Goal: Task Accomplishment & Management: Manage account settings

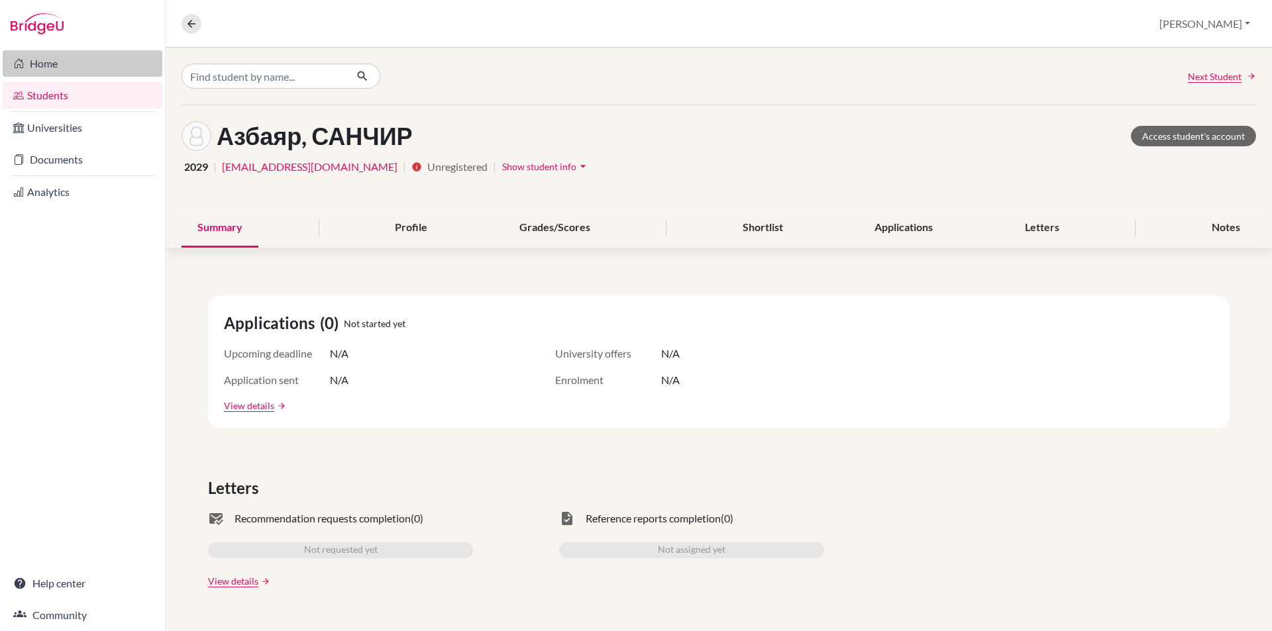
click at [36, 62] on link "Home" at bounding box center [83, 63] width 160 height 26
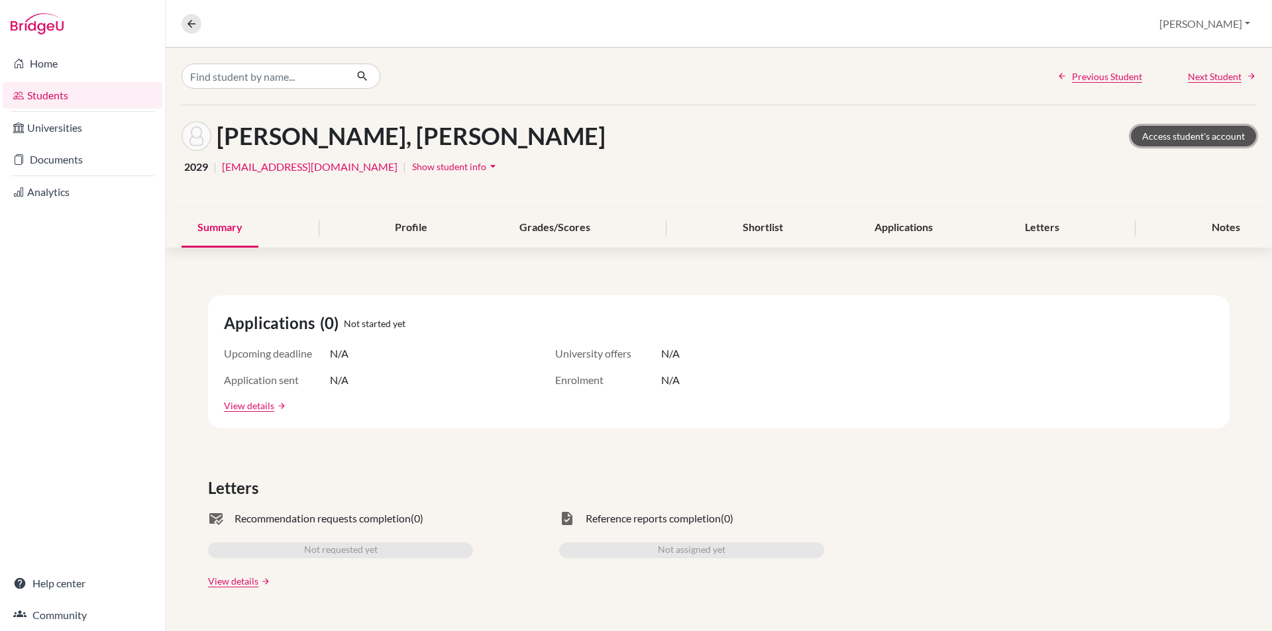
click at [1165, 136] on link "Access student's account" at bounding box center [1193, 136] width 125 height 21
click at [1159, 130] on link "Access student's account" at bounding box center [1193, 136] width 125 height 21
click at [181, 24] on button at bounding box center [191, 24] width 20 height 20
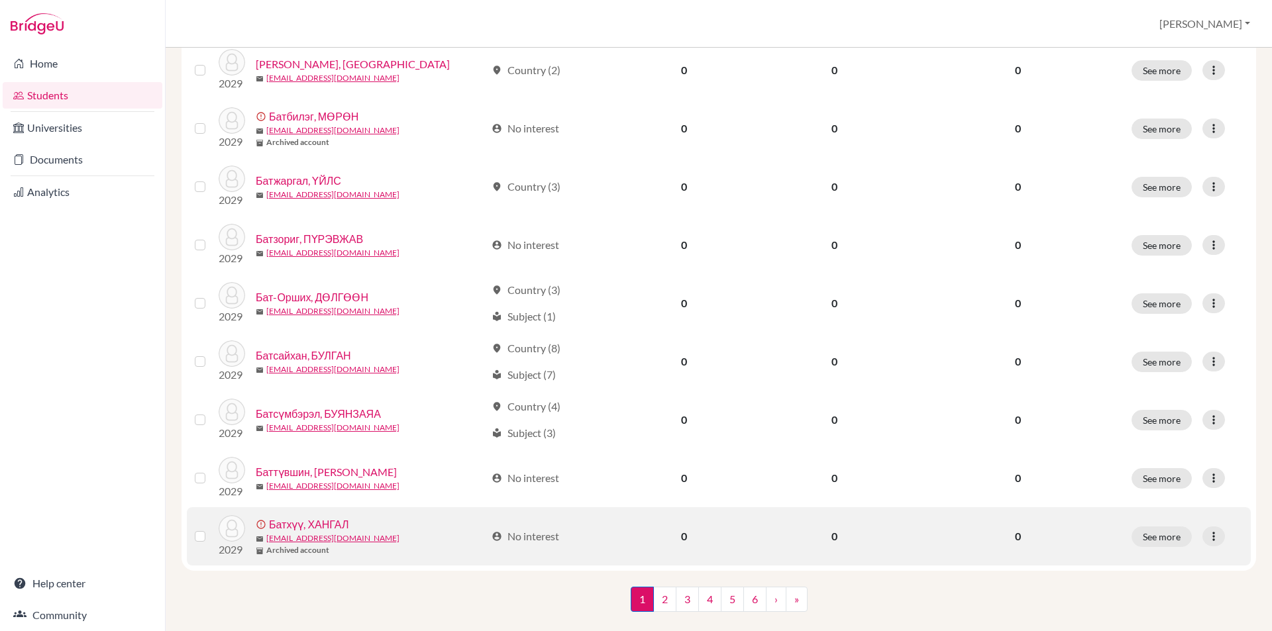
scroll to position [884, 0]
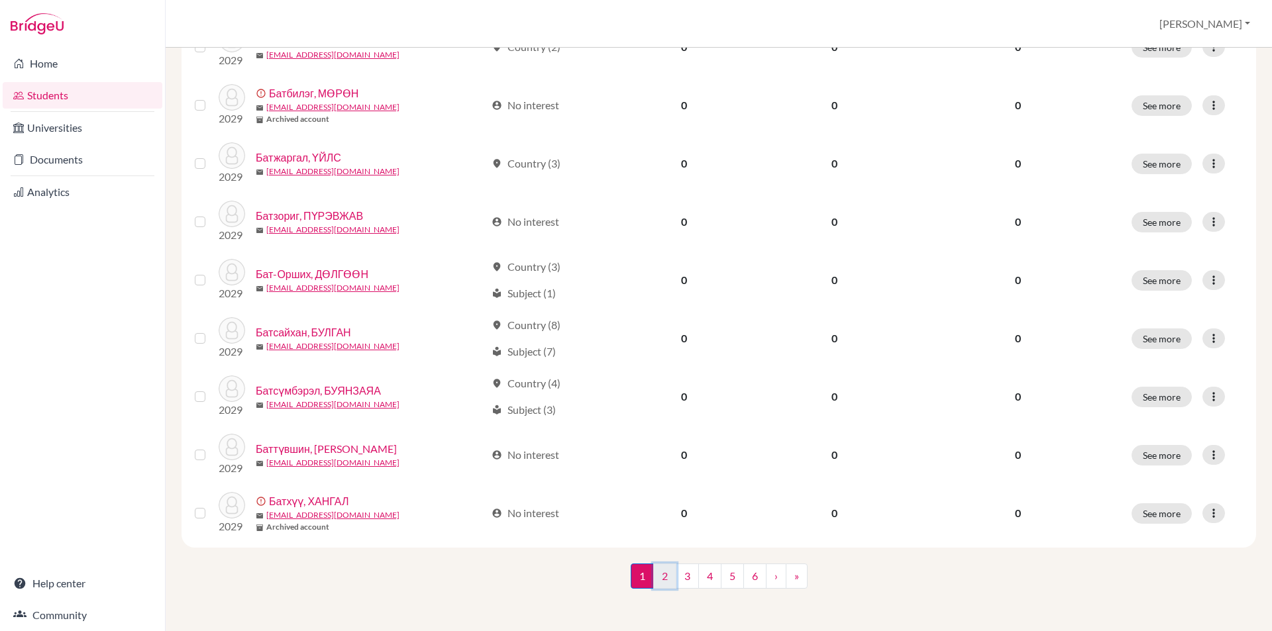
click at [666, 580] on link "2" at bounding box center [664, 576] width 23 height 25
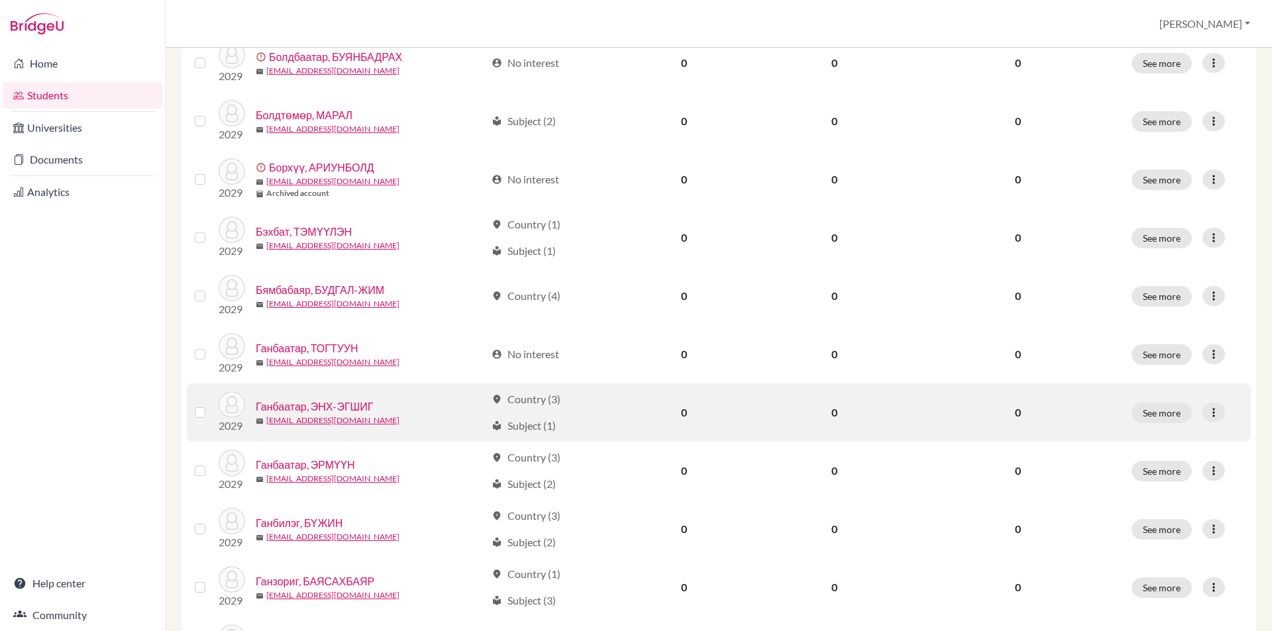
scroll to position [884, 0]
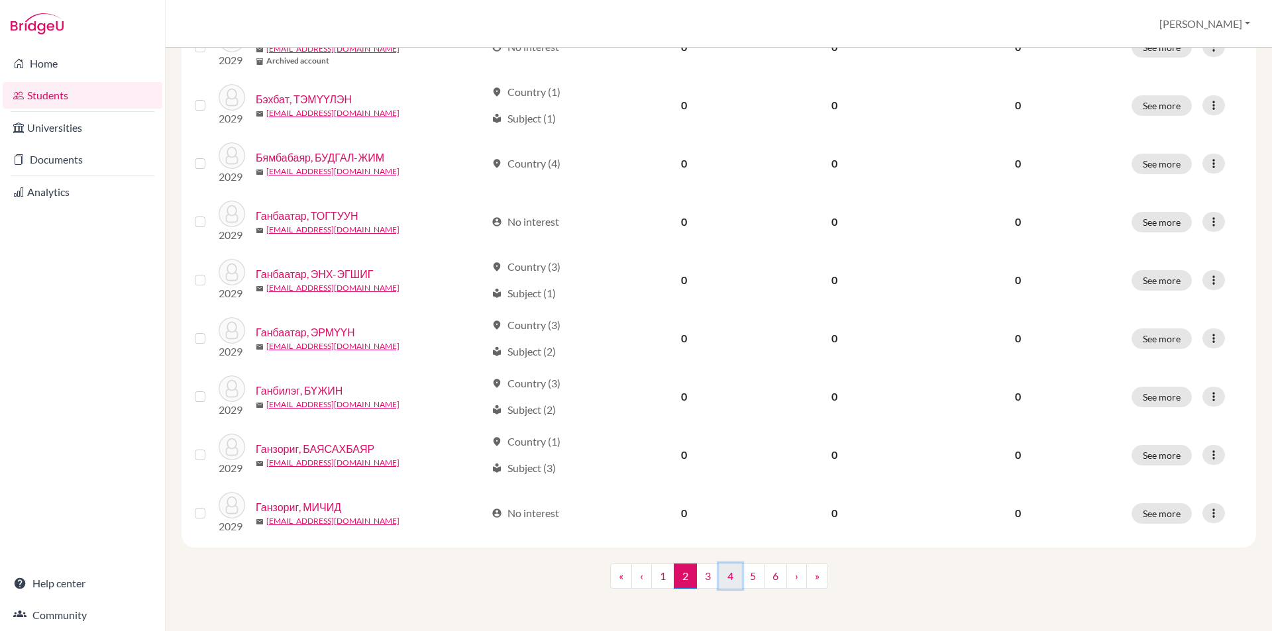
click at [726, 574] on link "4" at bounding box center [730, 576] width 23 height 25
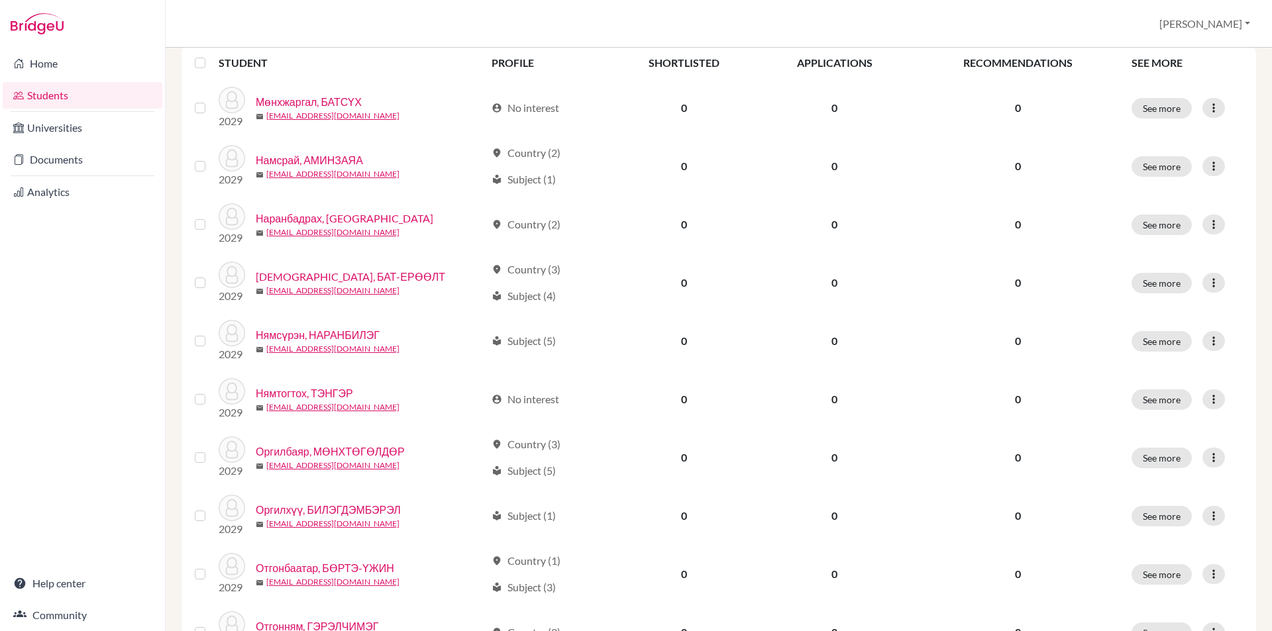
scroll to position [265, 0]
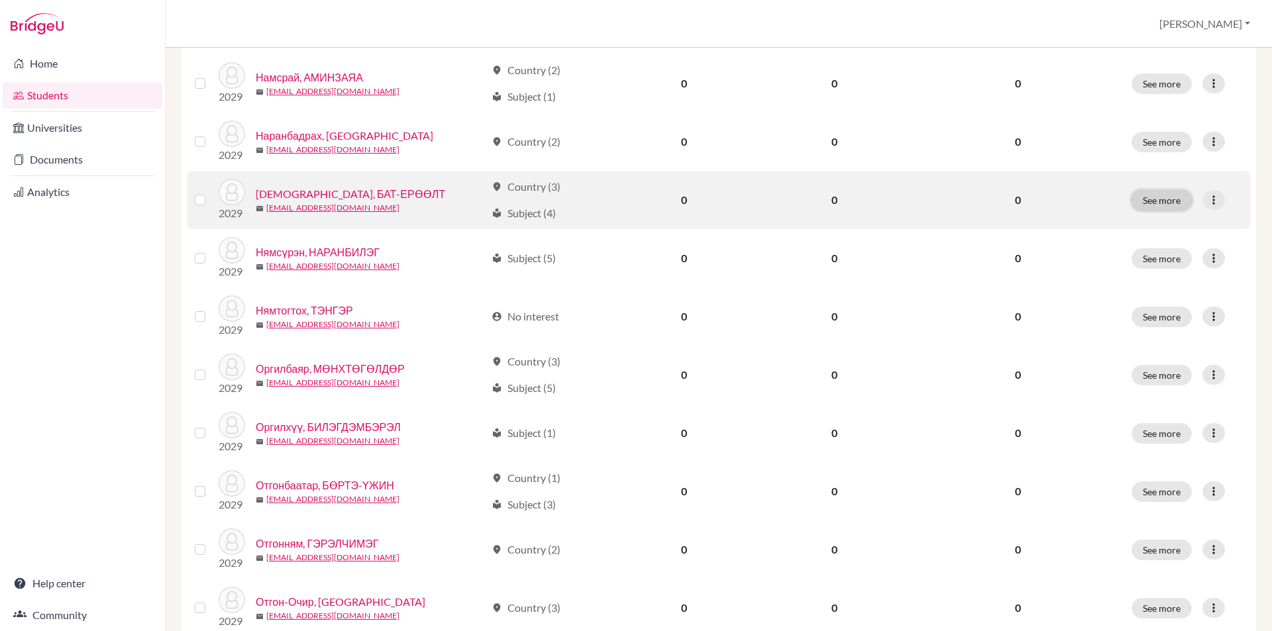
click at [1131, 204] on button "See more" at bounding box center [1161, 200] width 60 height 21
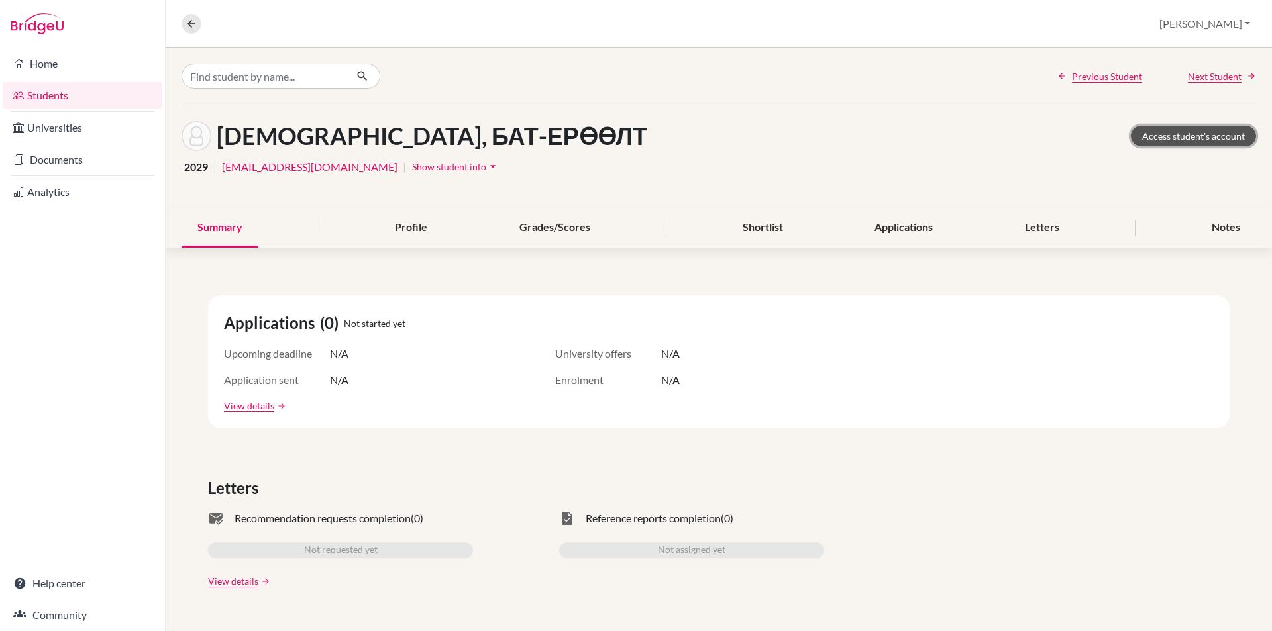
click at [1146, 144] on link "Access student's account" at bounding box center [1193, 136] width 125 height 21
